Goal: Navigation & Orientation: Go to known website

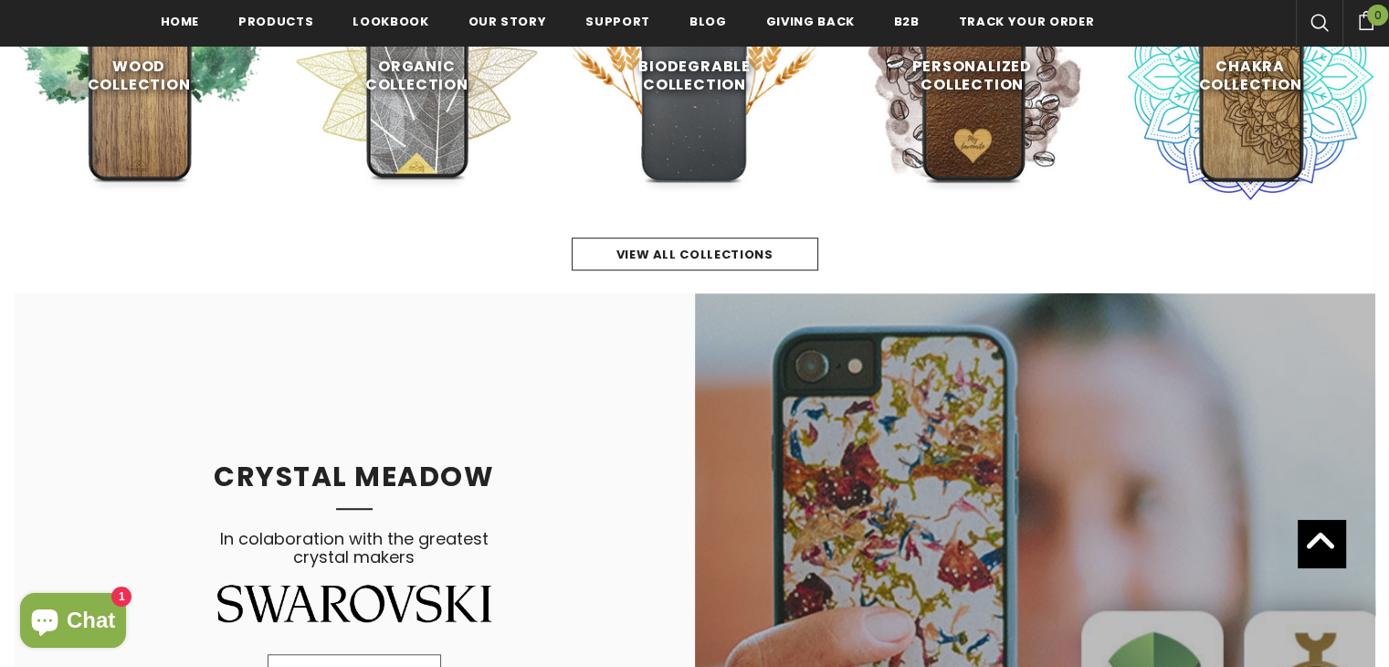
scroll to position [1100, 0]
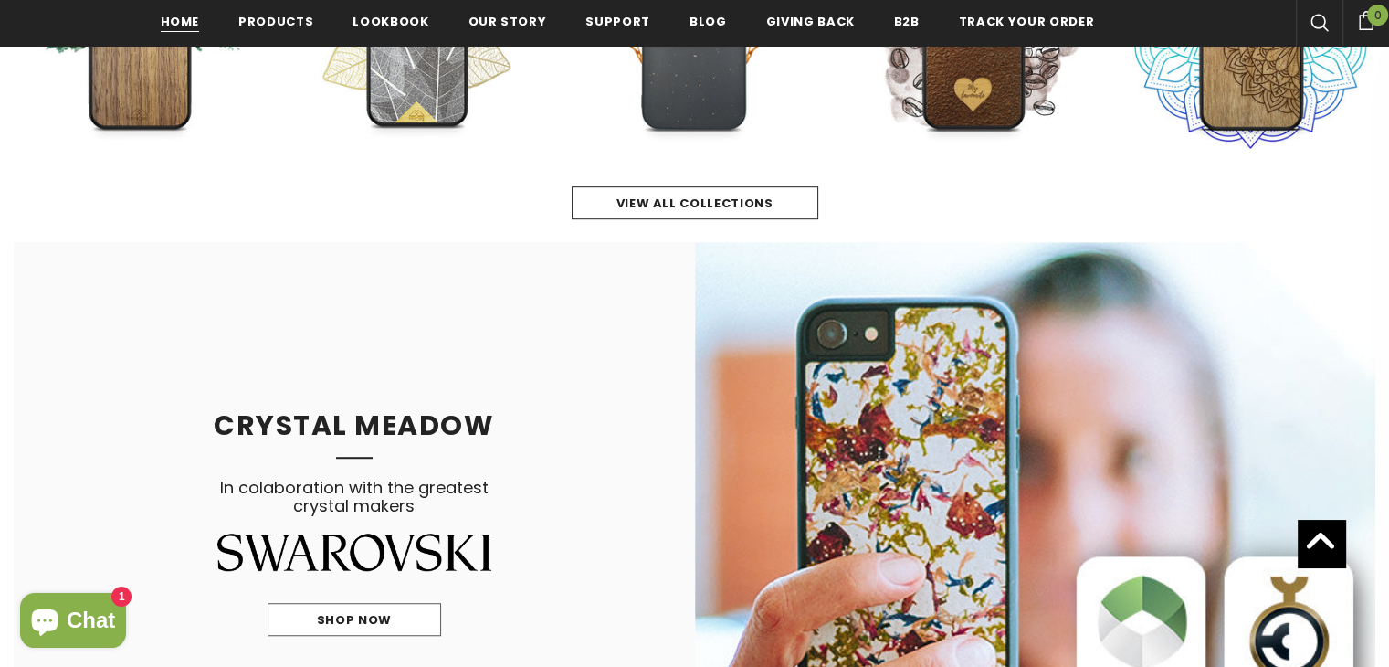
click at [184, 22] on span "Home" at bounding box center [180, 21] width 39 height 17
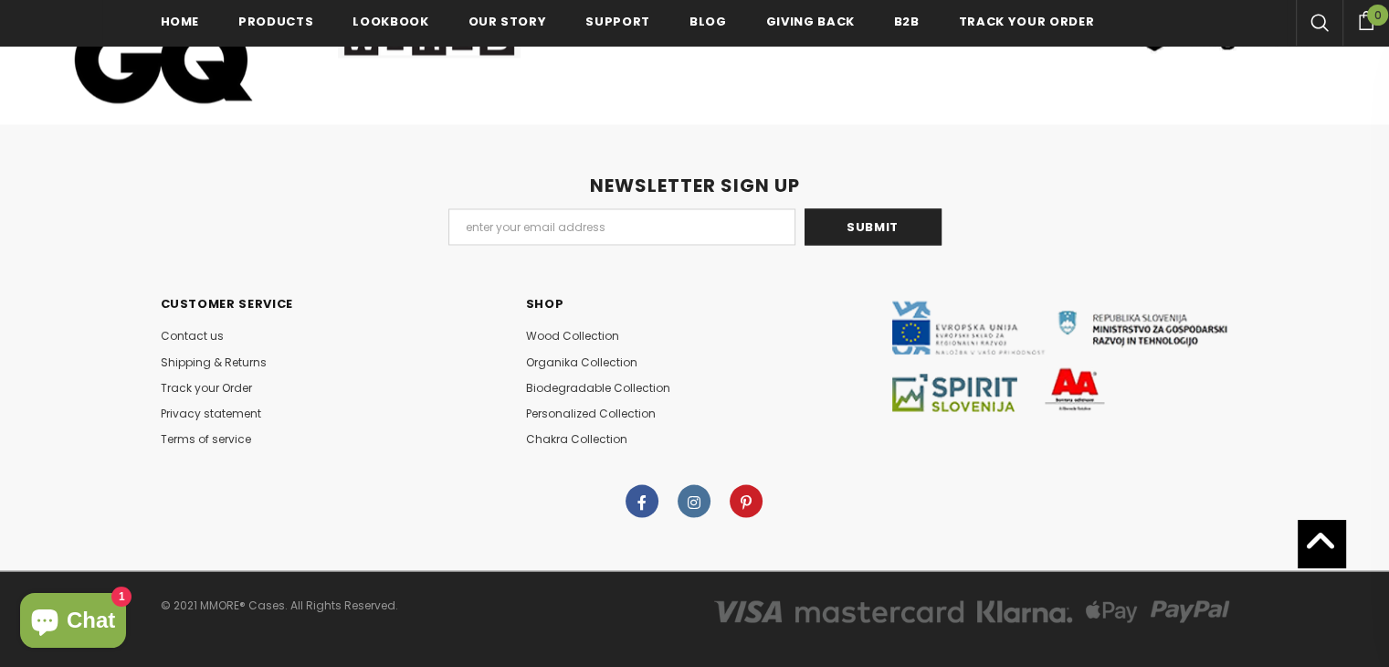
scroll to position [10075, 0]
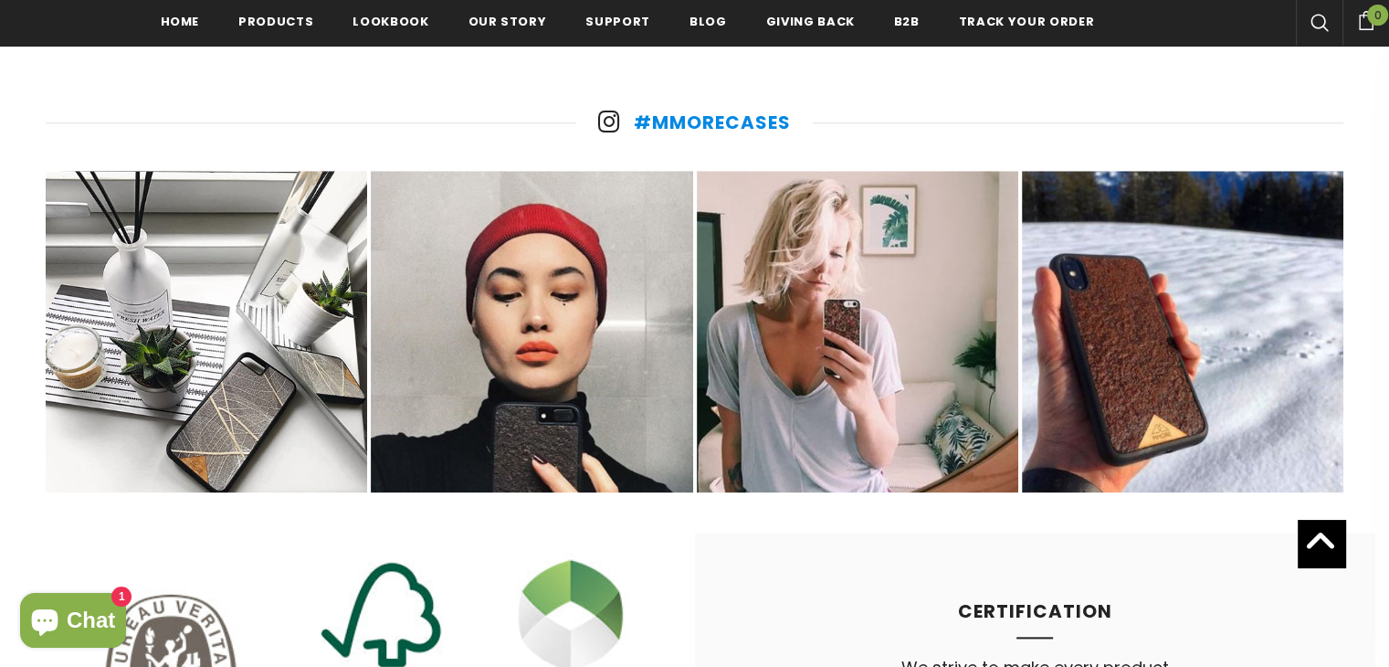
drag, startPoint x: 1402, startPoint y: 222, endPoint x: 1379, endPoint y: 590, distance: 368.8
